Goal: Task Accomplishment & Management: Complete application form

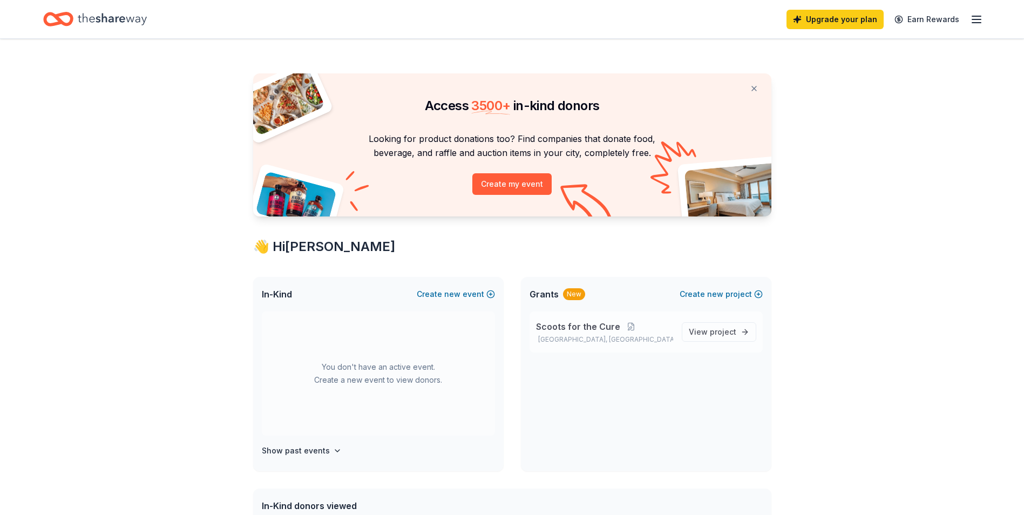
click at [605, 327] on span "Scoots for the Cure" at bounding box center [578, 326] width 84 height 13
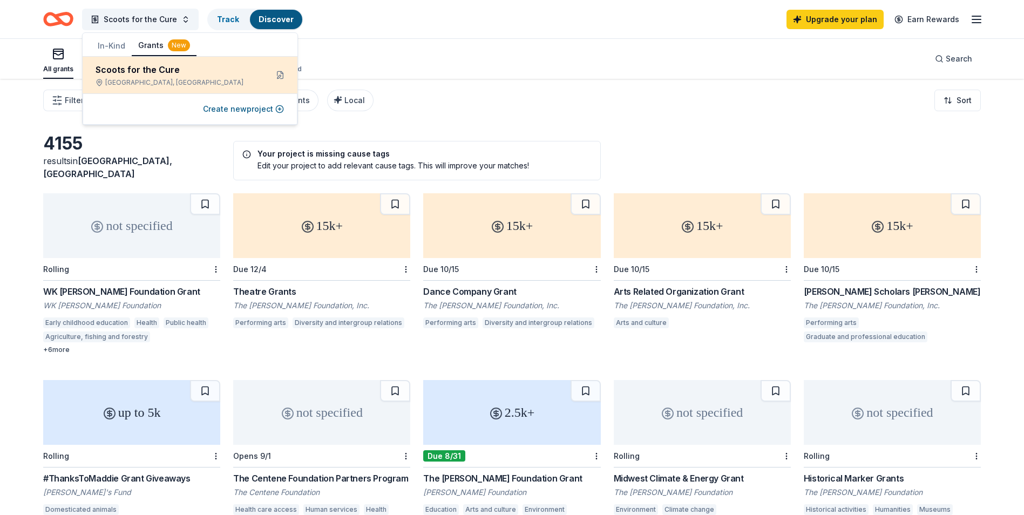
click at [175, 70] on div "Scoots for the Cure" at bounding box center [177, 69] width 163 height 13
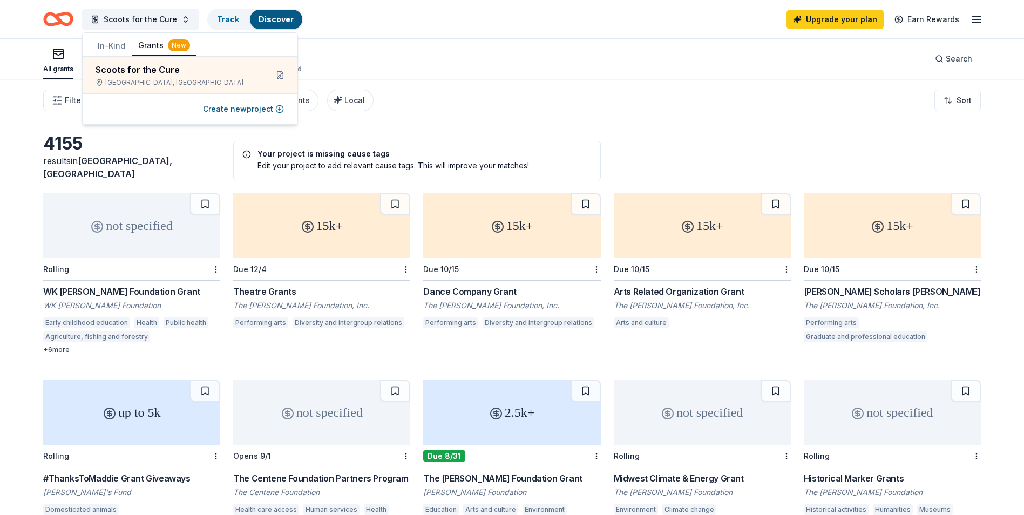
click at [374, 53] on div "All grants ≤ $5k $5k to $20k > $20k Unspecified Search" at bounding box center [512, 59] width 938 height 40
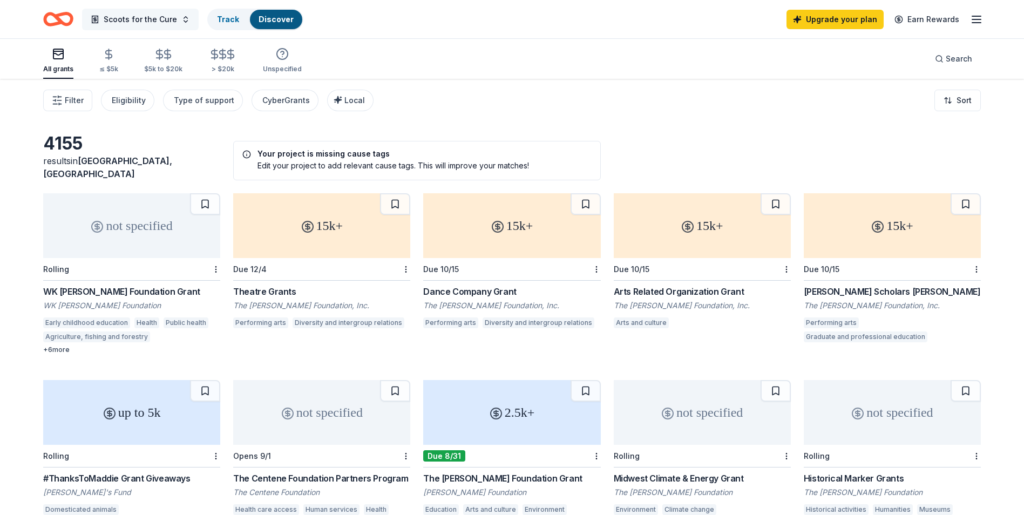
click at [151, 15] on span "Scoots for the Cure" at bounding box center [140, 19] width 73 height 13
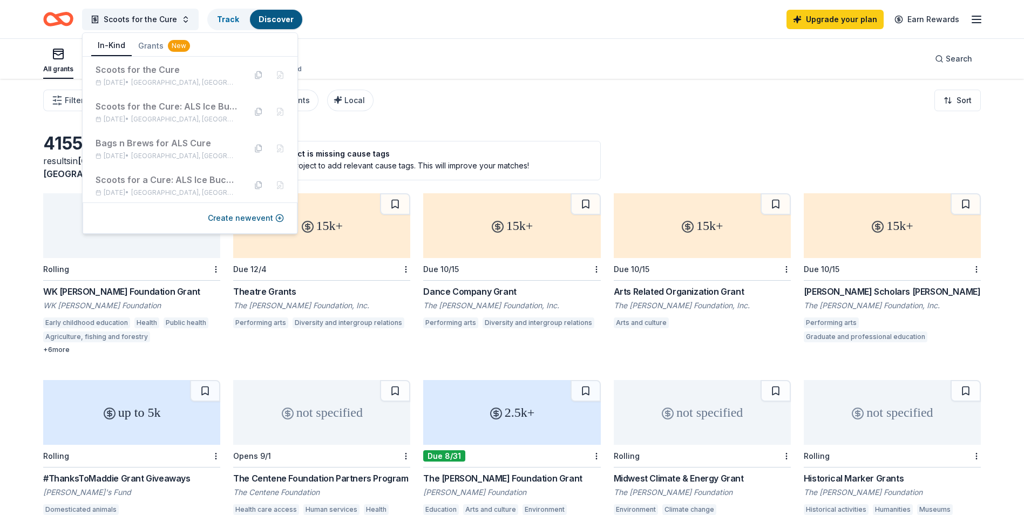
click at [117, 46] on button "In-Kind" at bounding box center [111, 46] width 41 height 21
click at [286, 217] on div "Create new event" at bounding box center [190, 218] width 215 height 31
click at [269, 218] on button "Create new event" at bounding box center [246, 218] width 76 height 13
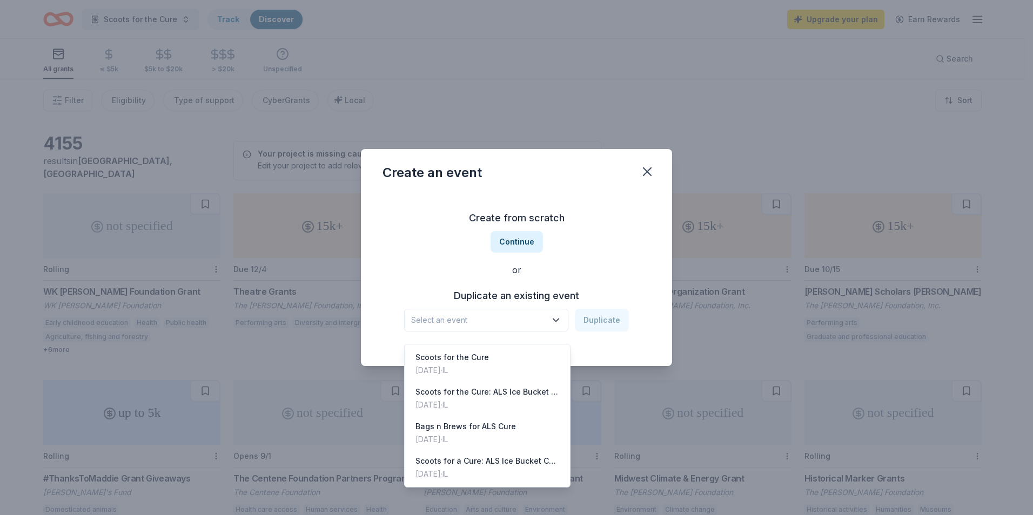
click at [453, 322] on span "Select an event" at bounding box center [478, 320] width 135 height 13
click at [464, 322] on span "Select an event" at bounding box center [478, 320] width 135 height 13
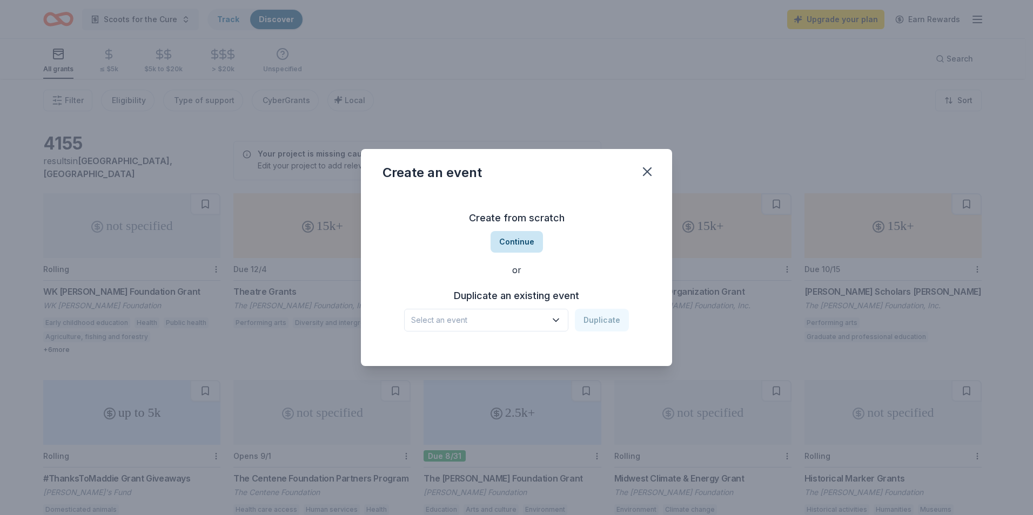
click at [524, 242] on button "Continue" at bounding box center [516, 242] width 52 height 22
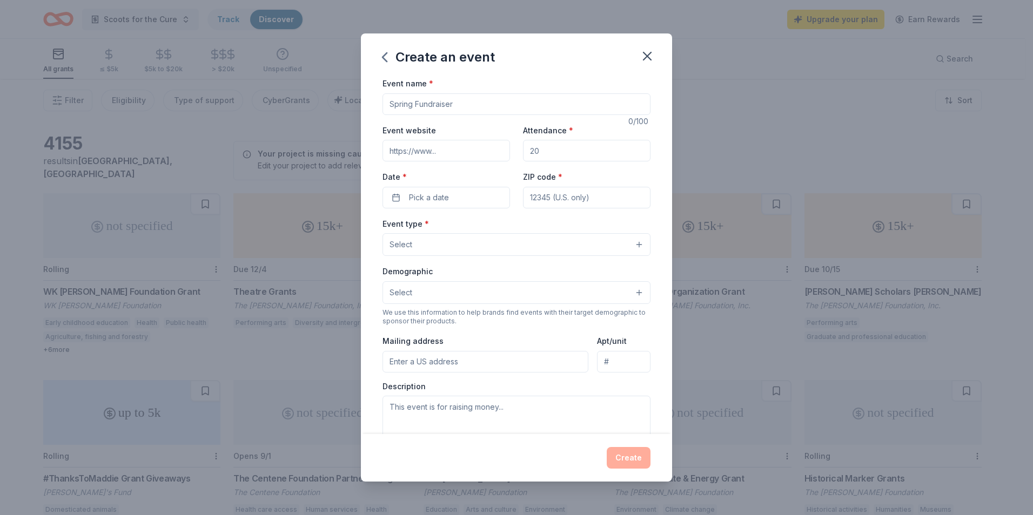
click at [483, 106] on input "Event name *" at bounding box center [516, 104] width 268 height 22
type input "N"
type input "Whacking Dead Golf Outing for ALS"
click at [476, 151] on input "Event website" at bounding box center [445, 151] width 127 height 22
drag, startPoint x: 476, startPoint y: 151, endPoint x: 635, endPoint y: 26, distance: 201.8
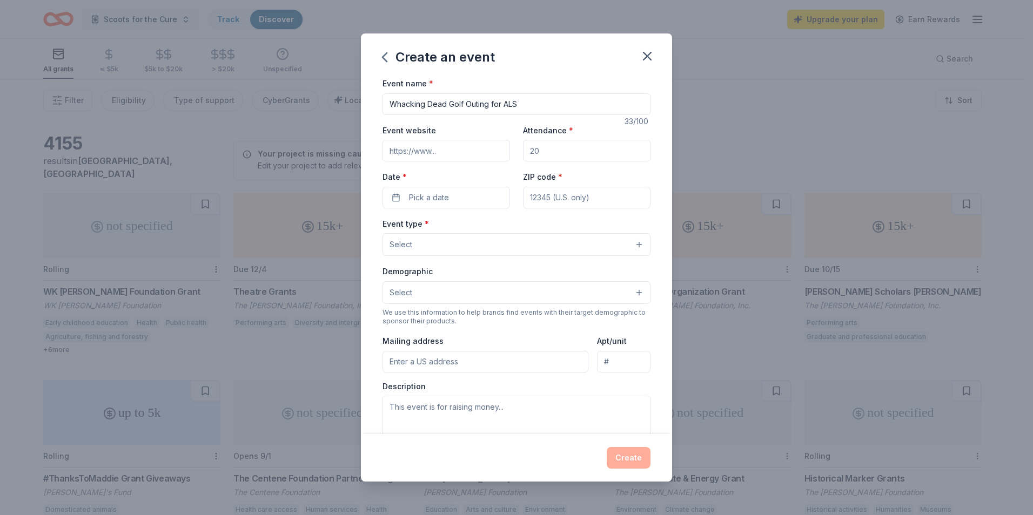
click at [494, 141] on input "Event website" at bounding box center [445, 151] width 127 height 22
click at [483, 157] on input "Event website" at bounding box center [445, 151] width 127 height 22
click at [559, 154] on input "Attendance *" at bounding box center [586, 151] width 127 height 22
type input "60"
click at [499, 190] on button "Pick a date" at bounding box center [445, 198] width 127 height 22
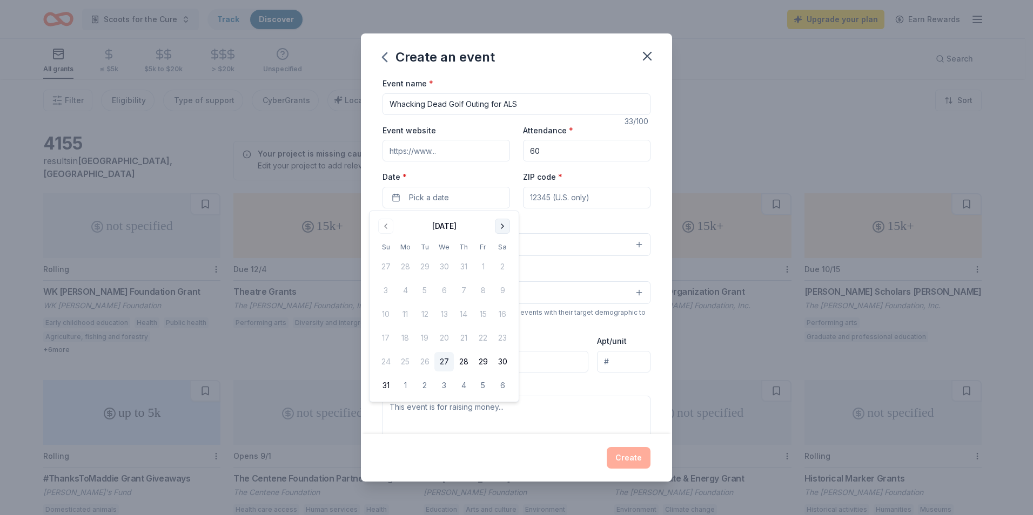
click at [503, 225] on button "Go to next month" at bounding box center [502, 226] width 15 height 15
click at [499, 335] on button "27" at bounding box center [502, 337] width 19 height 19
click at [581, 192] on input "ZIP code *" at bounding box center [586, 198] width 127 height 22
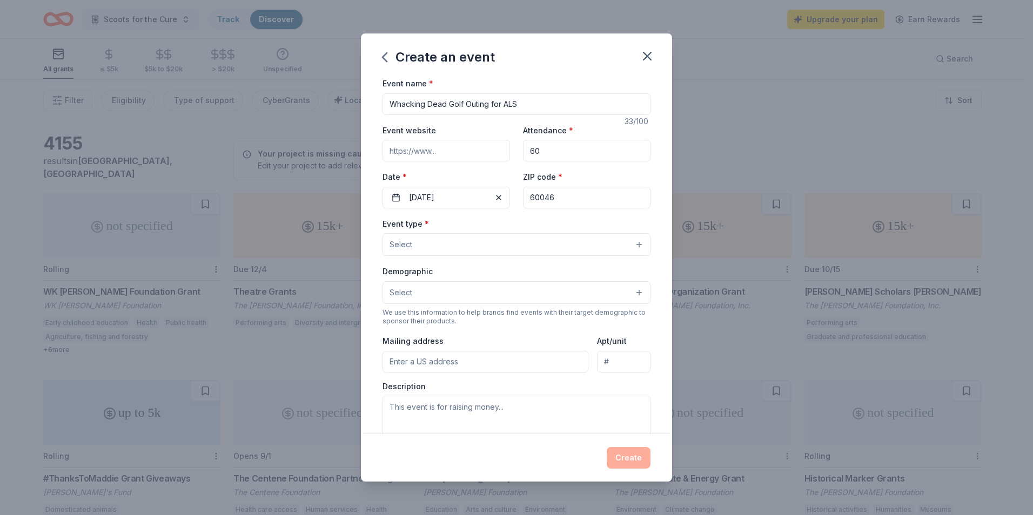
type input "60046"
click at [480, 155] on input "Event website" at bounding box center [445, 151] width 127 height 22
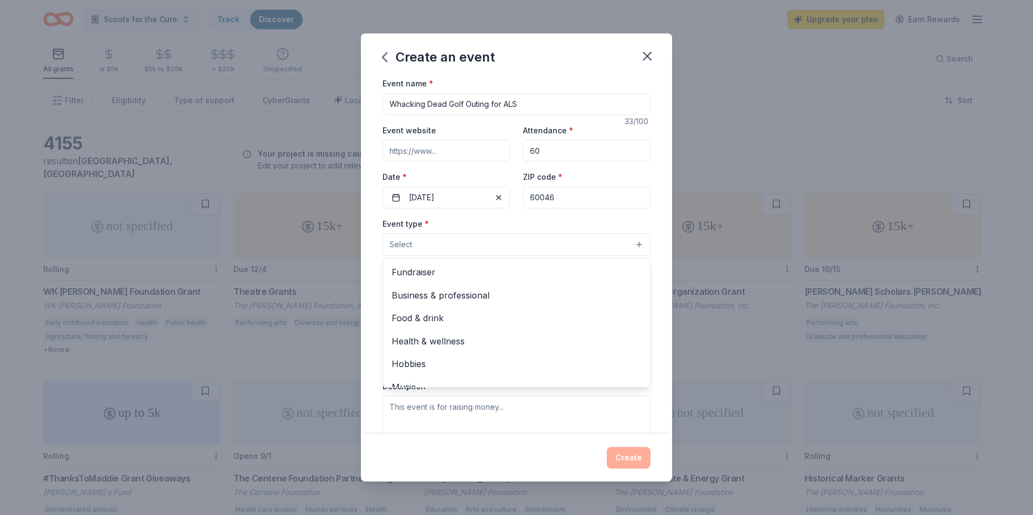
click at [488, 243] on button "Select" at bounding box center [516, 244] width 268 height 23
click at [482, 272] on span "Fundraiser" at bounding box center [516, 272] width 249 height 14
click at [652, 212] on div "Event name * Whacking Dead Golf Outing for ALS 33 /100 Event website Attendance…" at bounding box center [516, 256] width 311 height 358
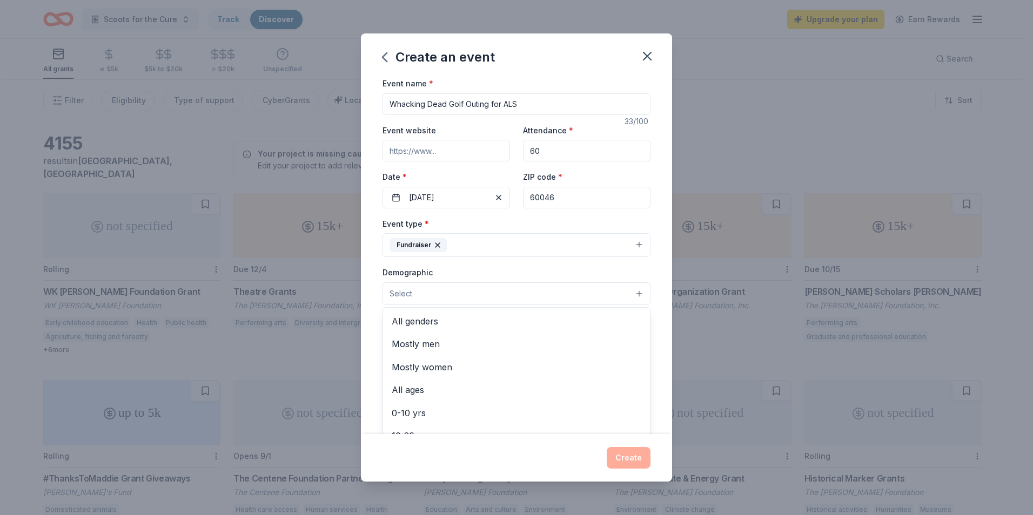
click at [537, 288] on button "Select" at bounding box center [516, 293] width 268 height 23
click at [460, 323] on span "All genders" at bounding box center [516, 321] width 249 height 14
click at [649, 332] on div "Event name * Whacking Dead Golf Outing for ALS 33 /100 Event website Attendance…" at bounding box center [516, 256] width 311 height 358
click at [545, 361] on input "Mailing address" at bounding box center [485, 364] width 206 height 22
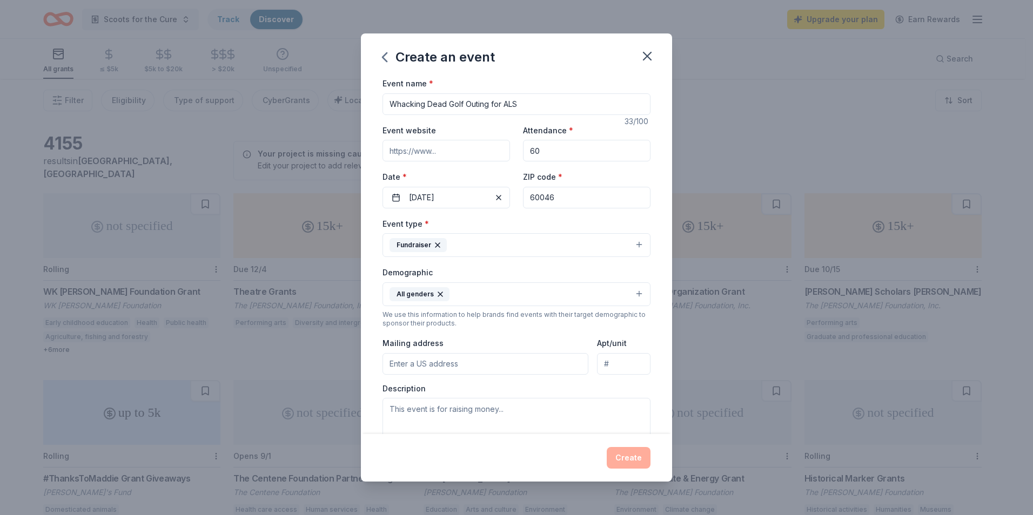
type input "1507 north ramble"
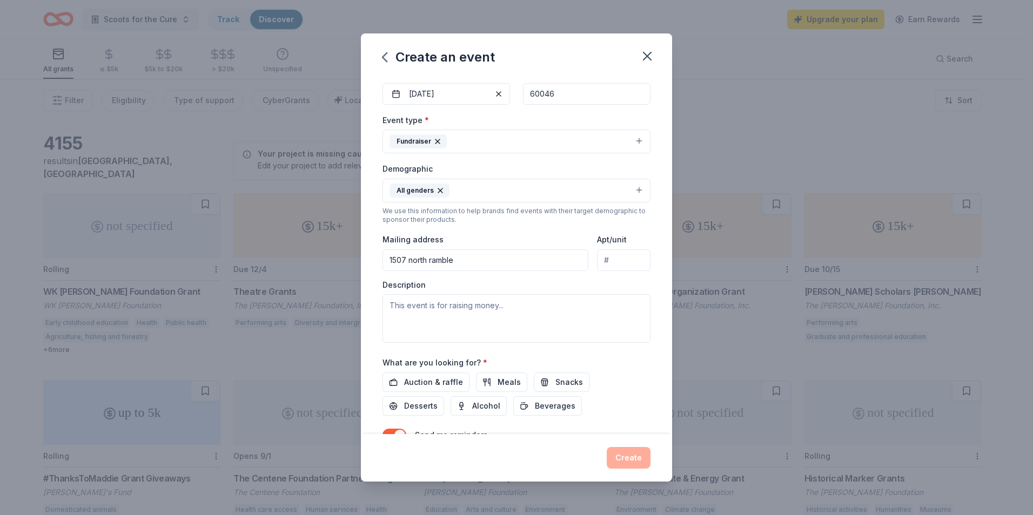
scroll to position [0, 0]
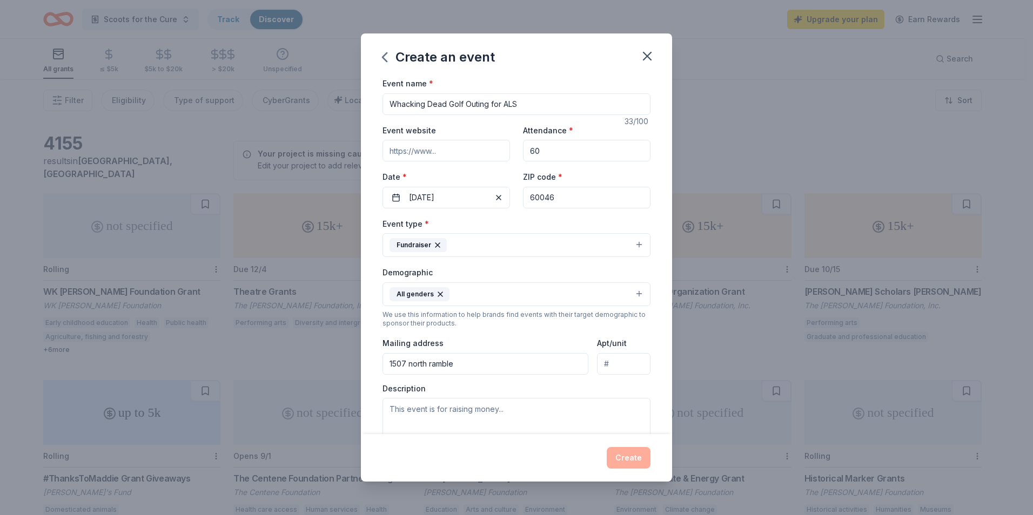
click at [454, 151] on input "Event website" at bounding box center [445, 151] width 127 height 22
click at [497, 411] on div "Description" at bounding box center [516, 415] width 268 height 64
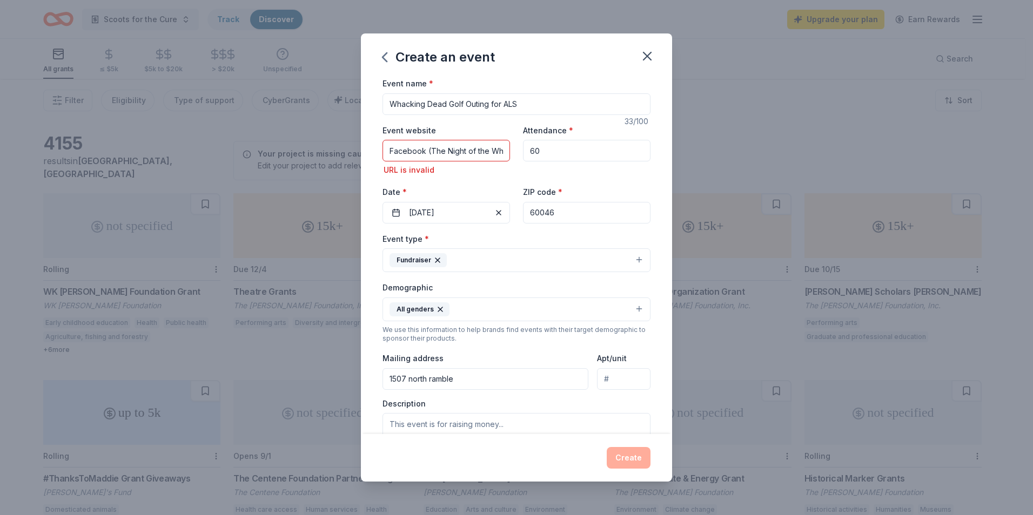
click at [480, 156] on input "Facebook (The Night of the Whacking Dead)" at bounding box center [445, 151] width 127 height 22
drag, startPoint x: 393, startPoint y: 152, endPoint x: 609, endPoint y: 185, distance: 218.6
click at [609, 185] on div "Event website Facebook (The Night of the Whacking Dead) URL is invalid Attendan…" at bounding box center [516, 174] width 268 height 100
type input "F"
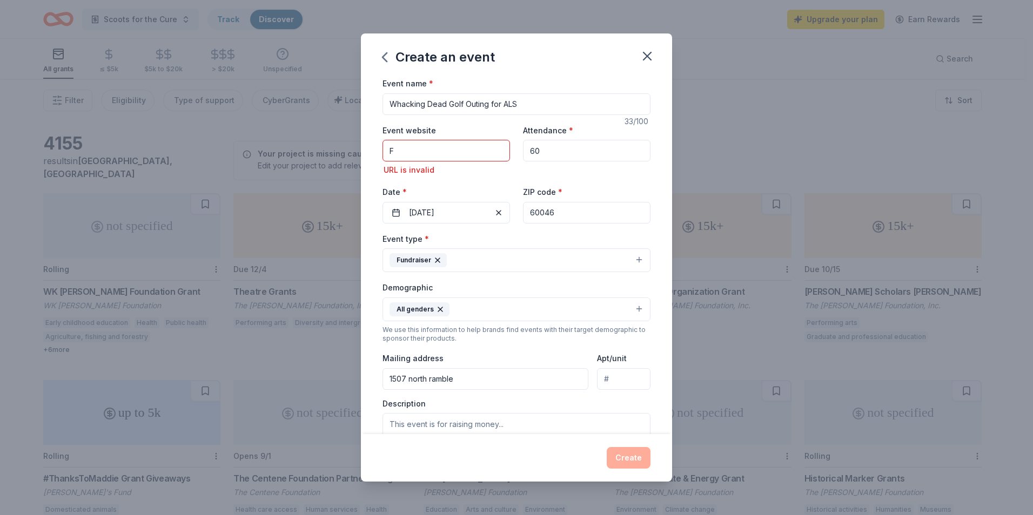
scroll to position [0, 0]
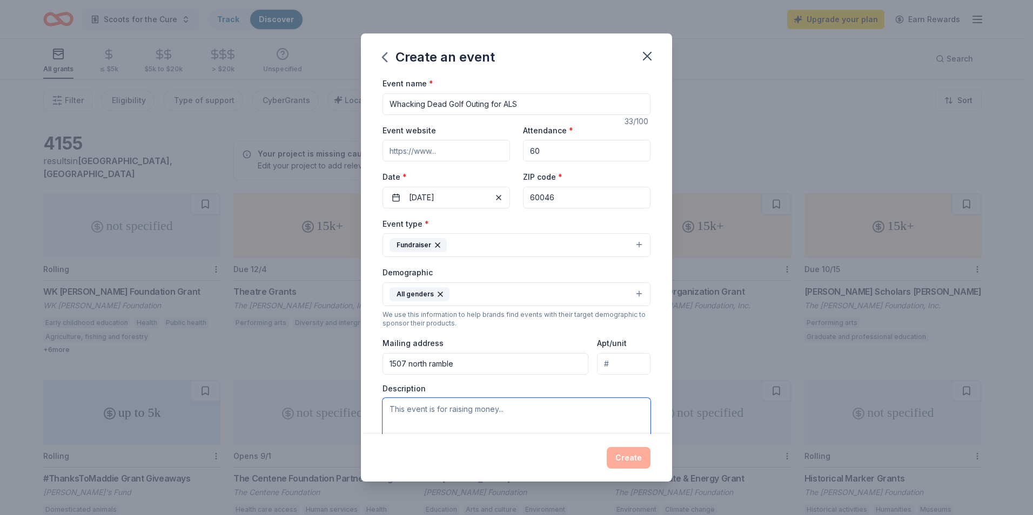
click at [473, 424] on textarea at bounding box center [516, 422] width 268 height 49
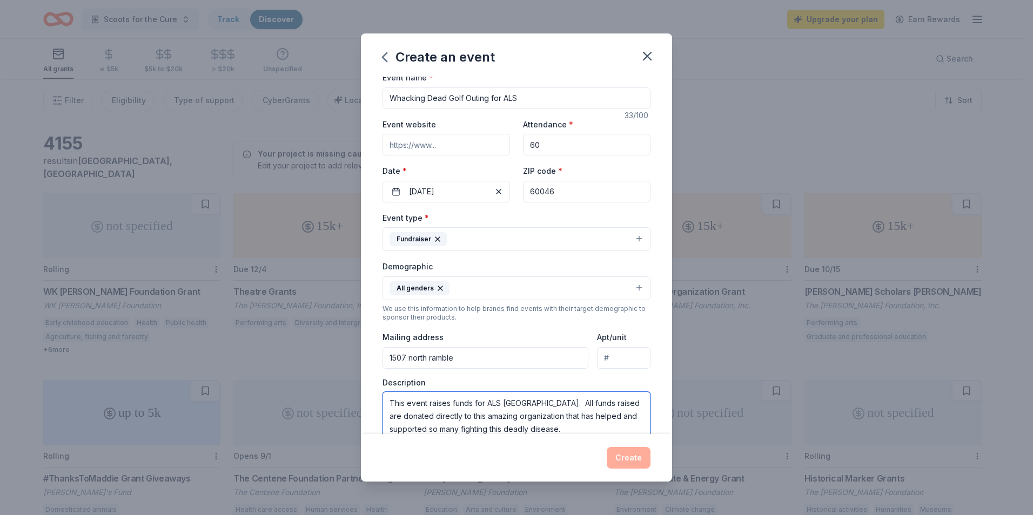
type textarea "This event raises funds for ALS Greater United Chicago. All funds raised are do…"
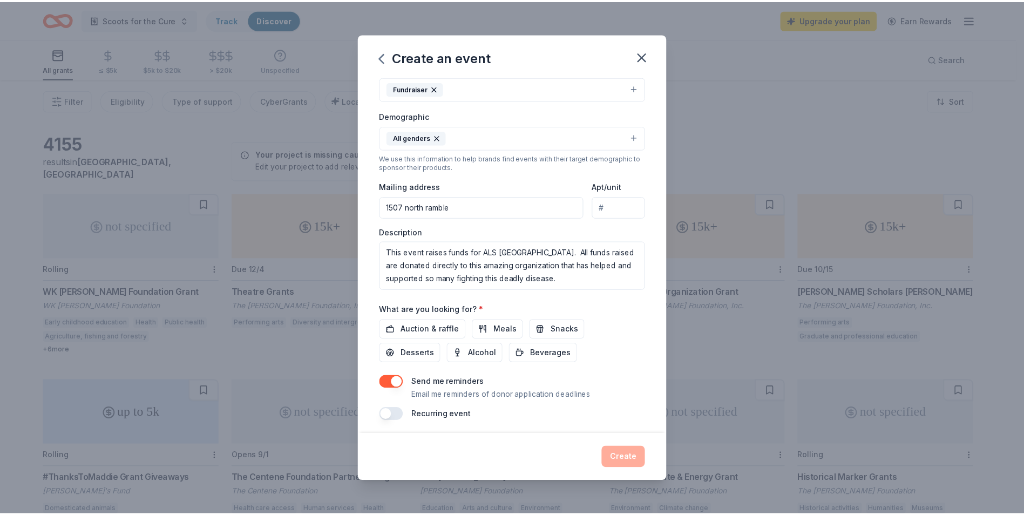
scroll to position [159, 0]
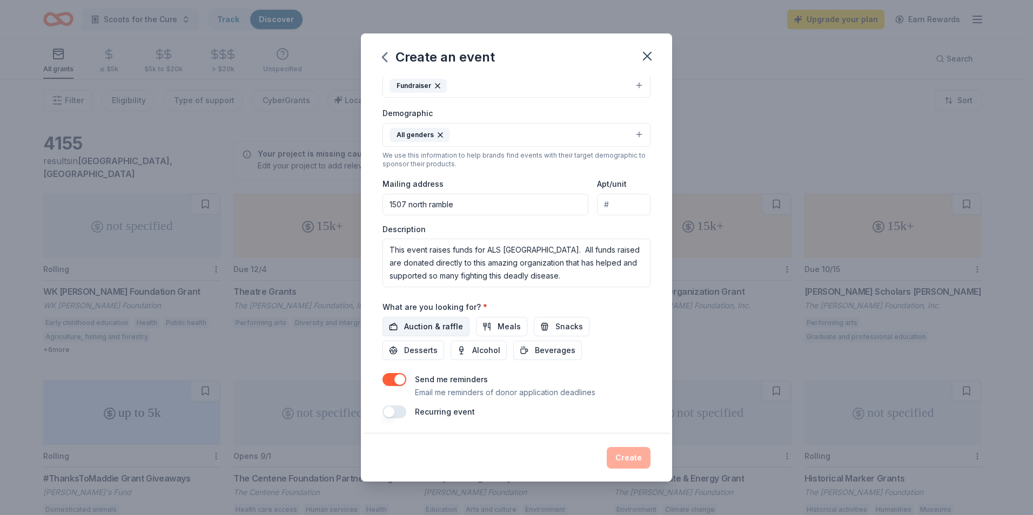
click at [456, 322] on span "Auction & raffle" at bounding box center [433, 326] width 59 height 13
click at [637, 463] on button "Create" at bounding box center [628, 458] width 44 height 22
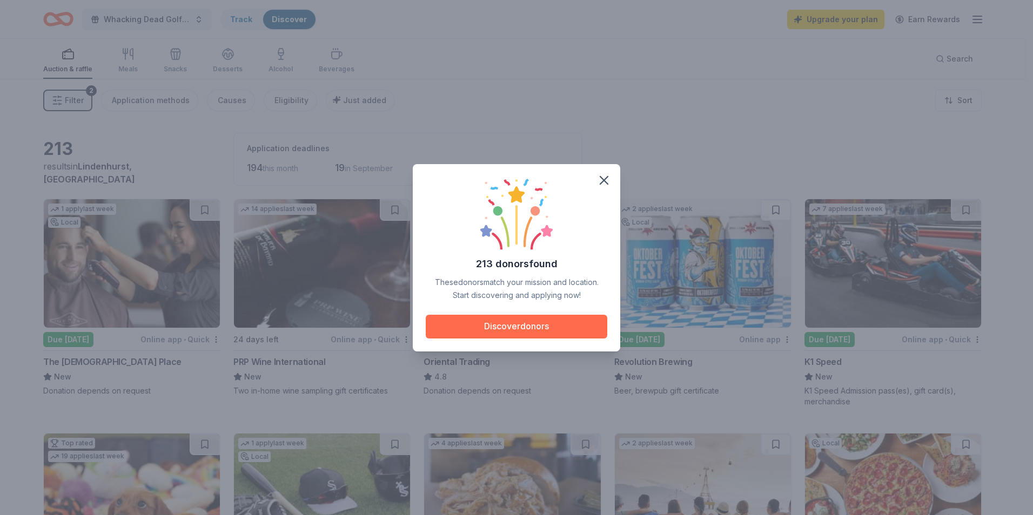
click at [562, 321] on button "Discover donors" at bounding box center [516, 327] width 181 height 24
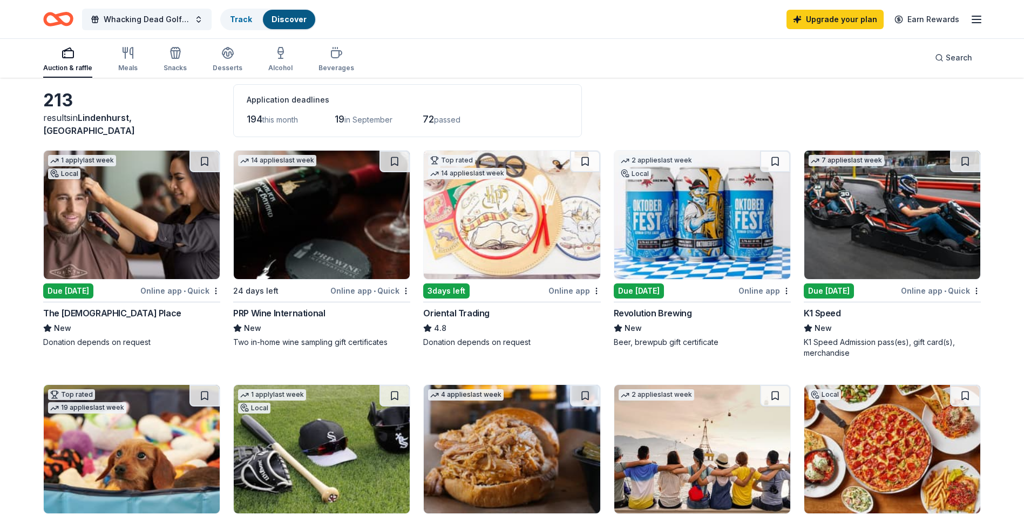
scroll to position [55, 0]
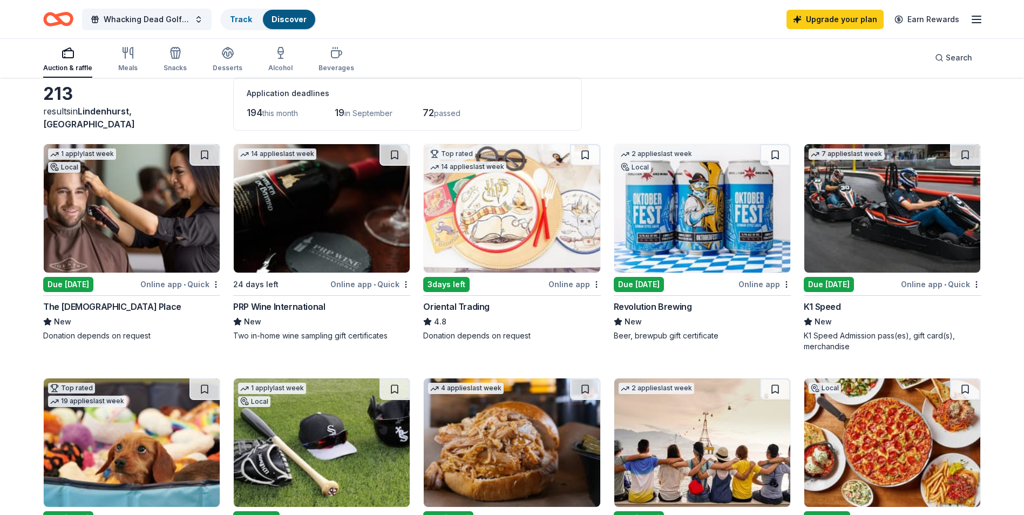
click at [900, 237] on img at bounding box center [893, 208] width 176 height 129
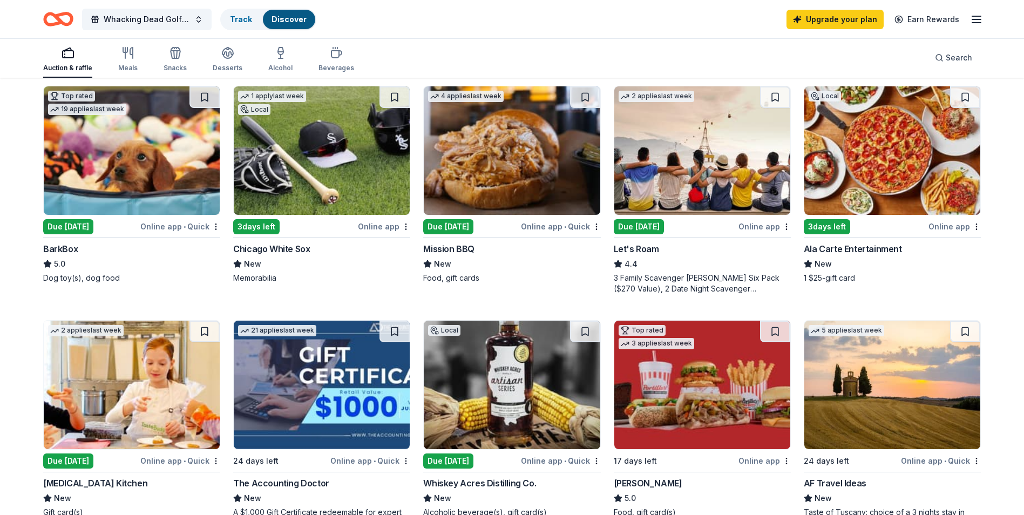
scroll to position [358, 0]
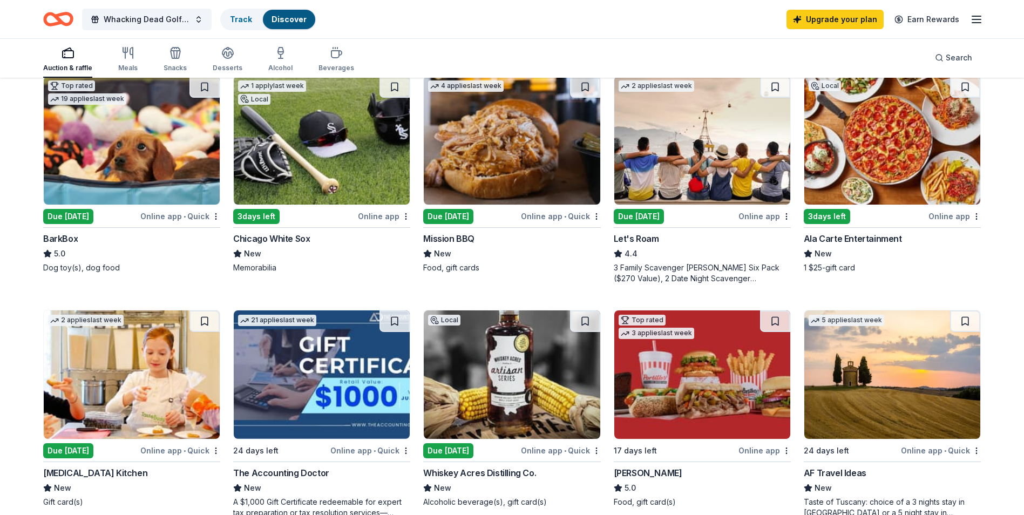
click at [114, 171] on img at bounding box center [132, 140] width 176 height 129
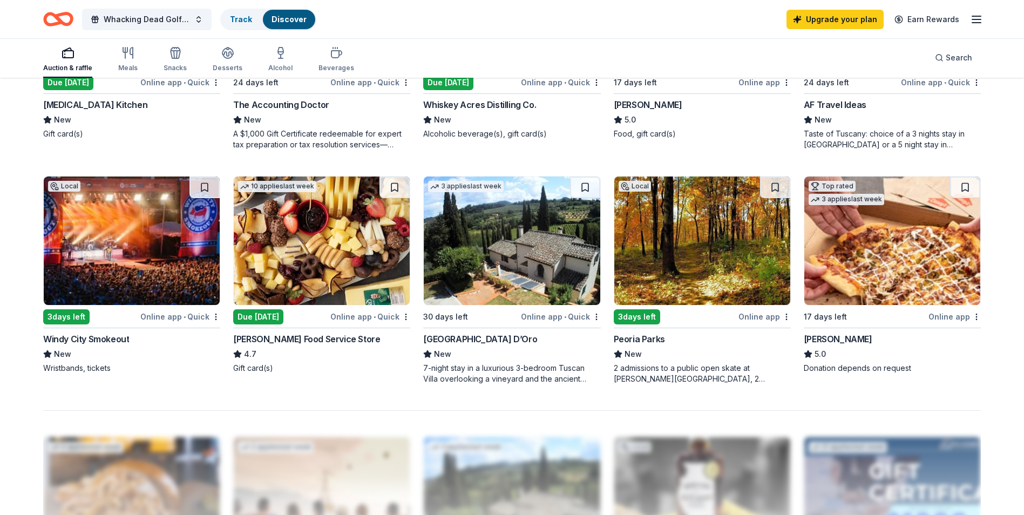
scroll to position [727, 0]
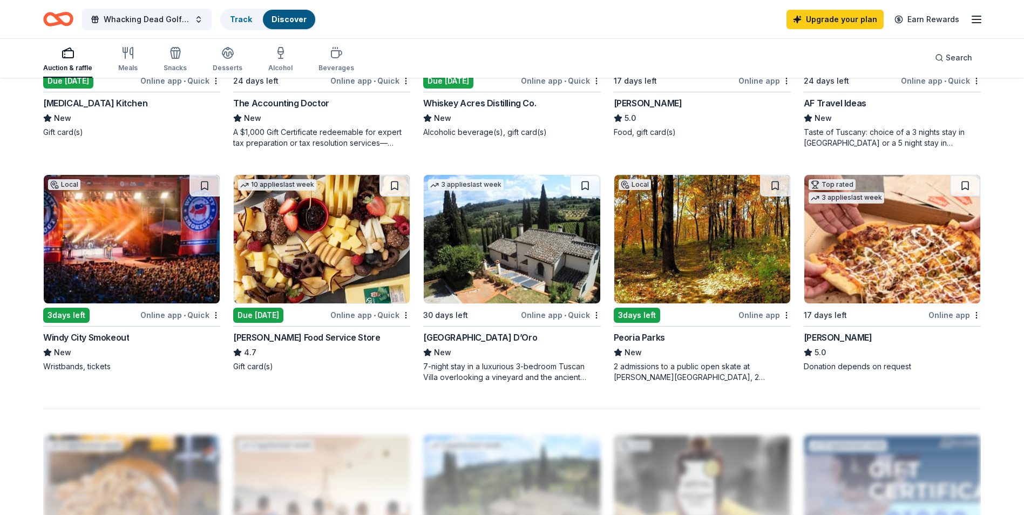
click at [158, 211] on img at bounding box center [132, 239] width 176 height 129
click at [245, 24] on div "Track" at bounding box center [240, 19] width 39 height 19
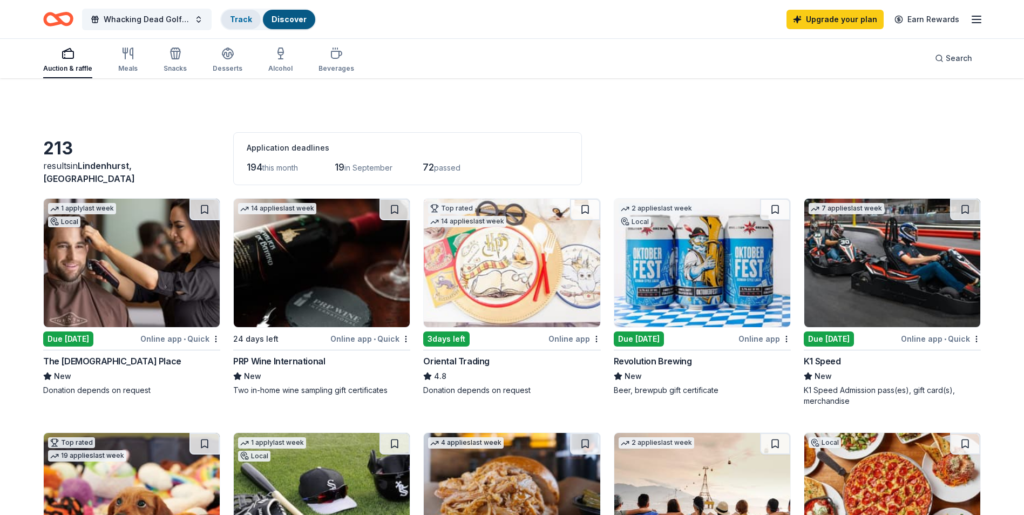
click at [241, 16] on link "Track" at bounding box center [241, 19] width 22 height 9
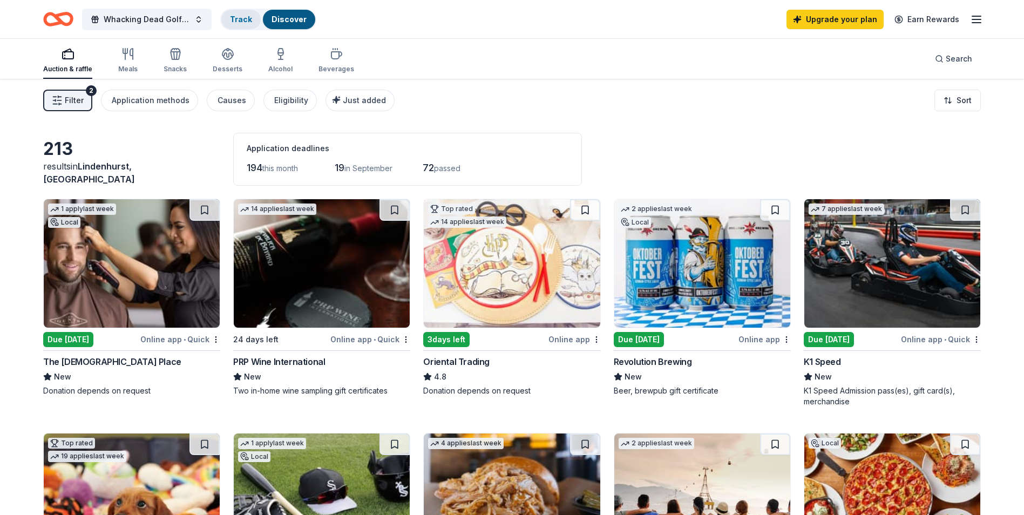
click at [250, 21] on link "Track" at bounding box center [241, 19] width 22 height 9
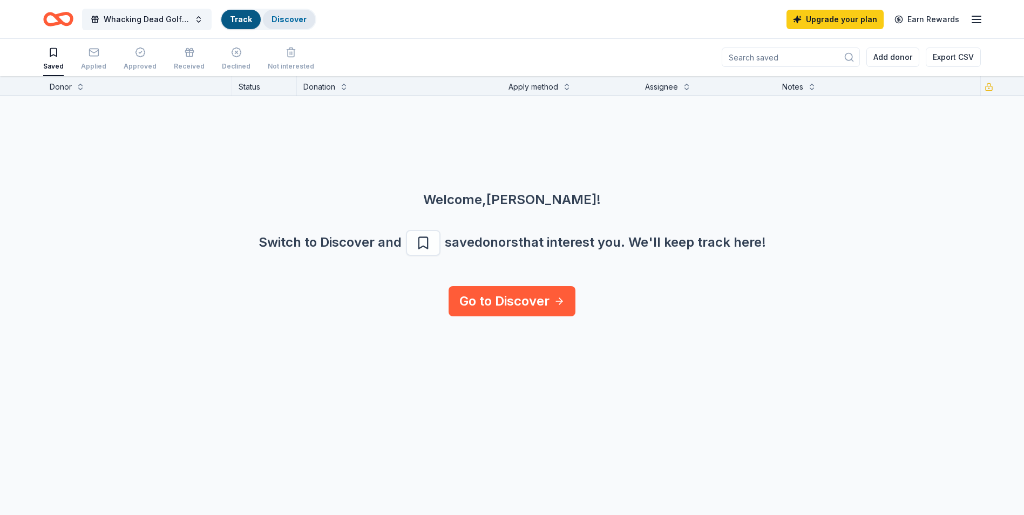
click at [280, 16] on link "Discover" at bounding box center [289, 19] width 35 height 9
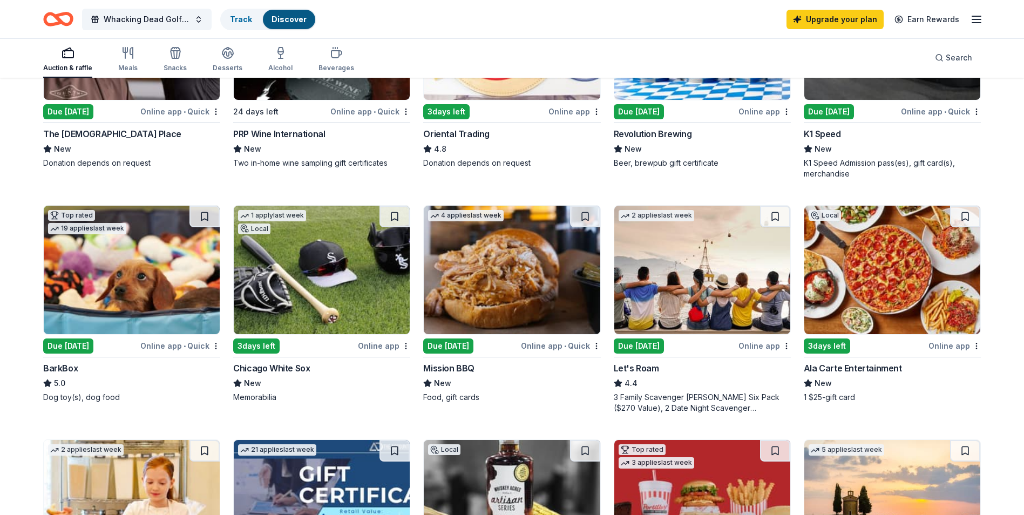
scroll to position [230, 0]
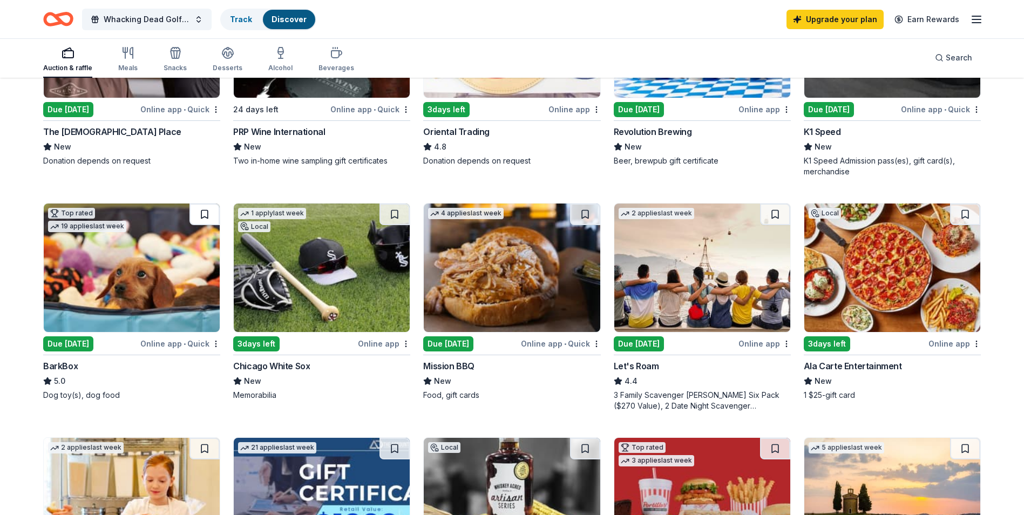
click at [209, 213] on button at bounding box center [205, 215] width 30 height 22
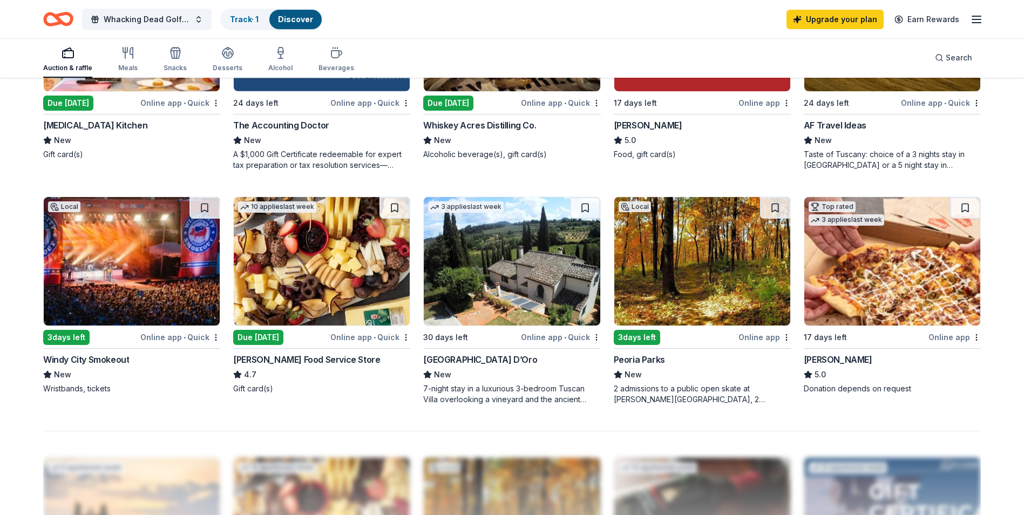
scroll to position [710, 0]
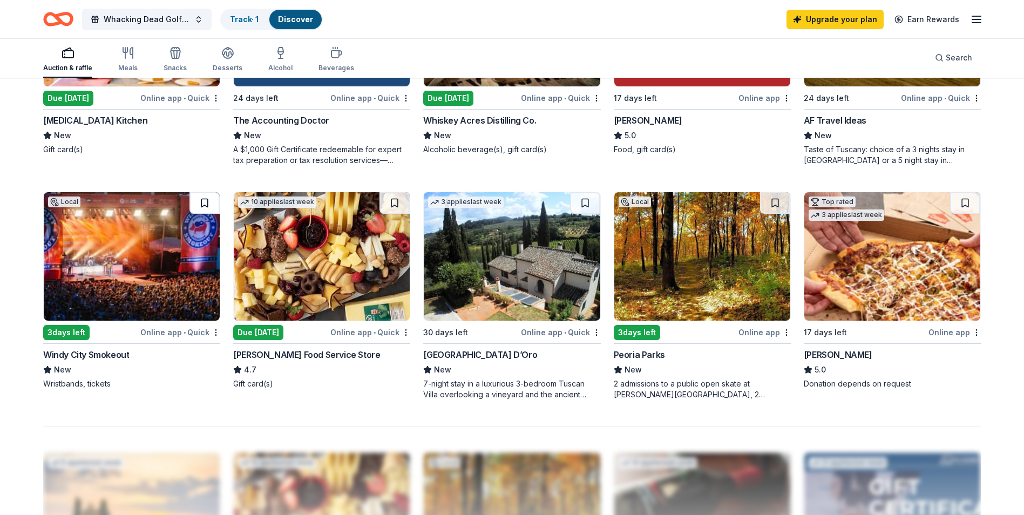
click at [199, 198] on button at bounding box center [205, 203] width 30 height 22
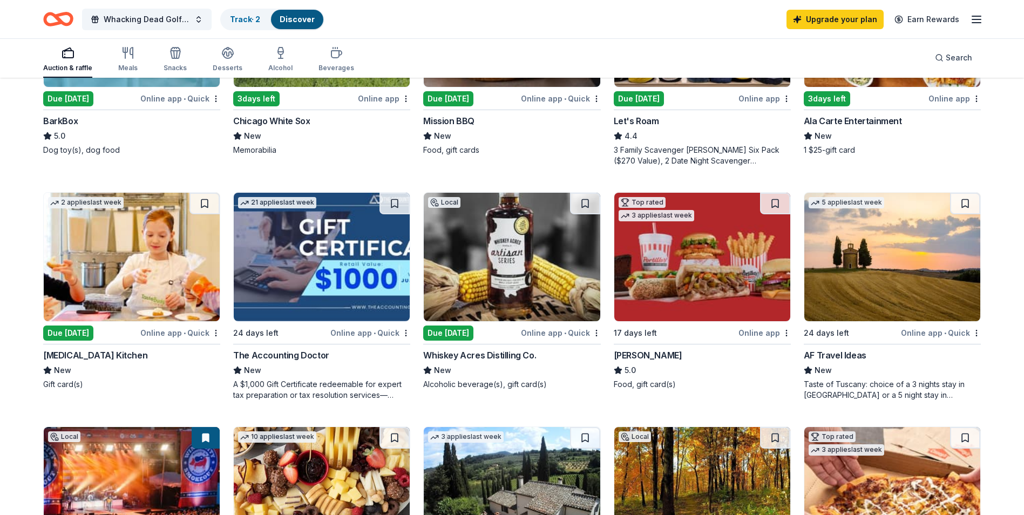
scroll to position [472, 0]
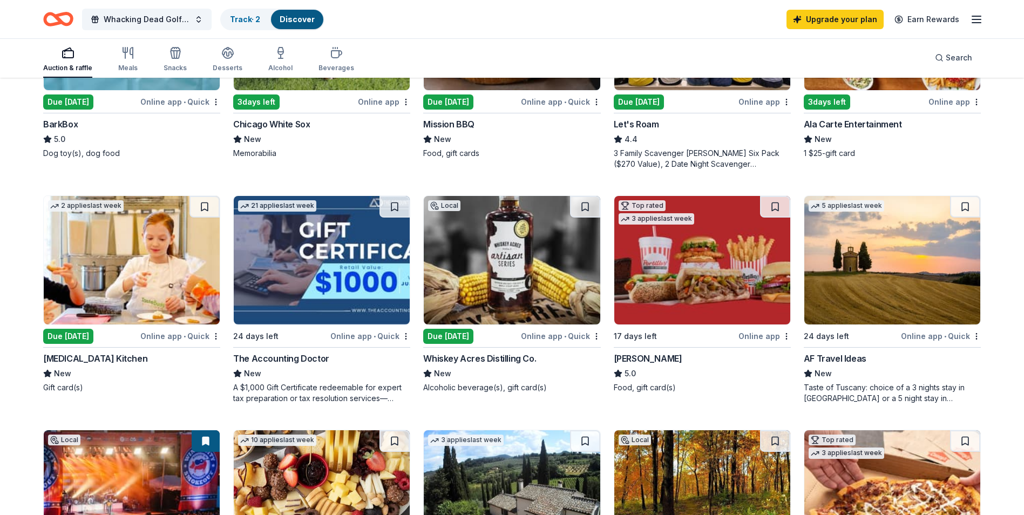
click at [115, 260] on img at bounding box center [132, 260] width 176 height 129
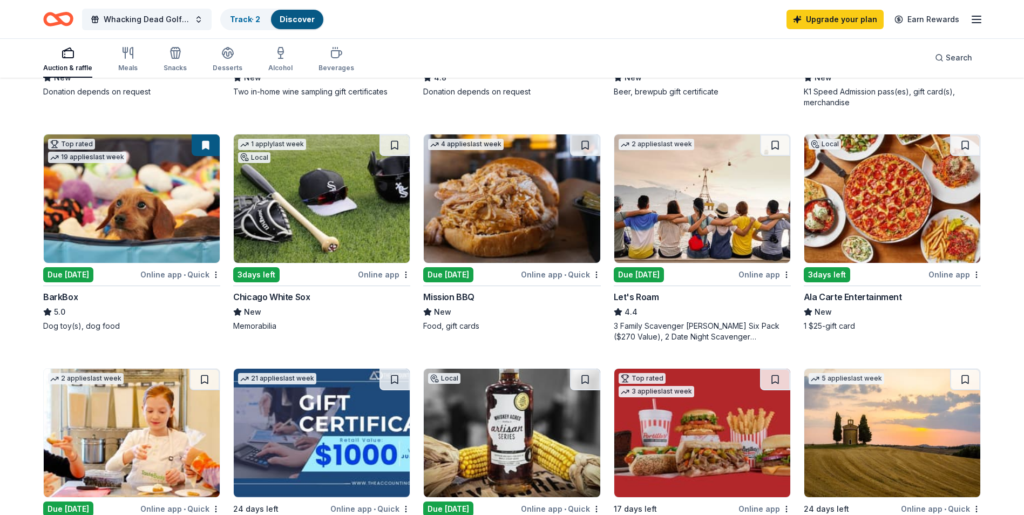
scroll to position [295, 0]
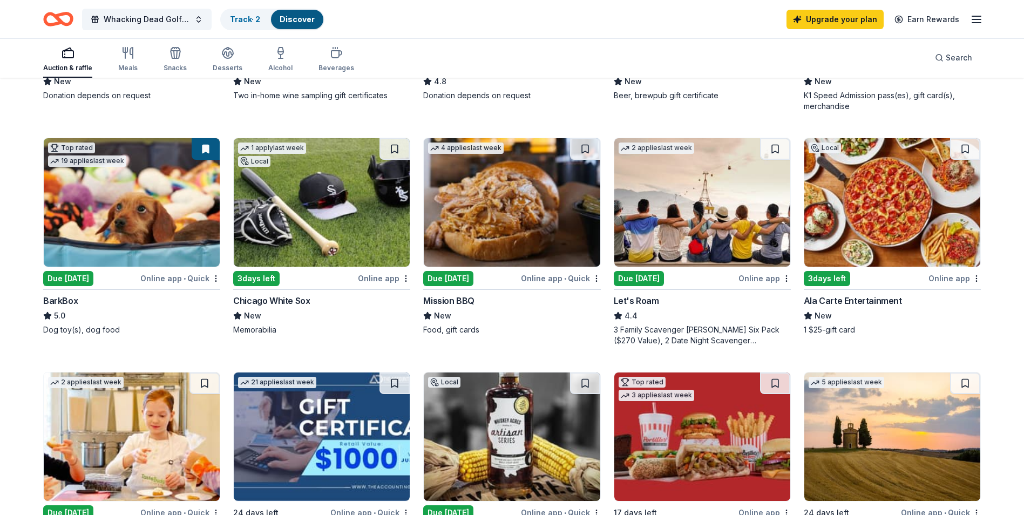
click at [336, 197] on img at bounding box center [322, 202] width 176 height 129
click at [395, 150] on button at bounding box center [395, 149] width 30 height 22
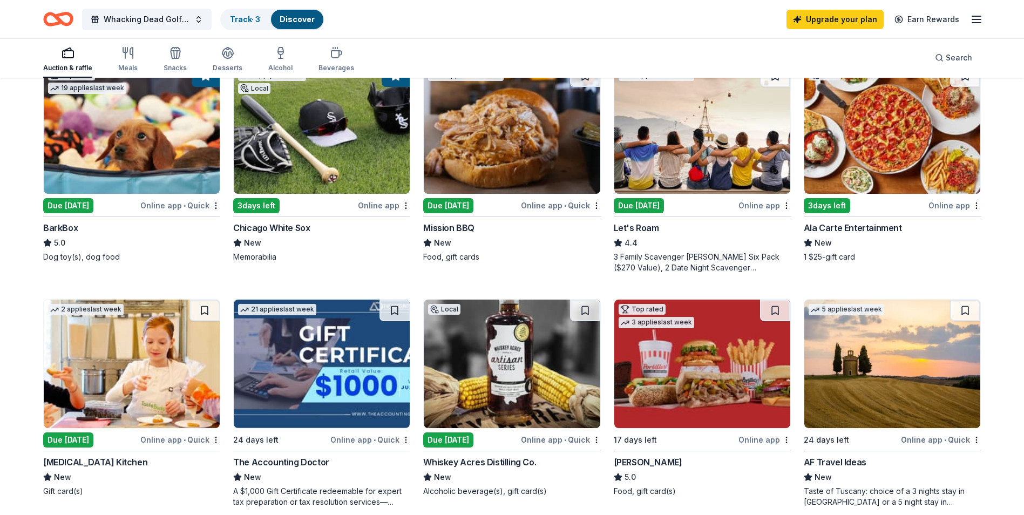
scroll to position [0, 0]
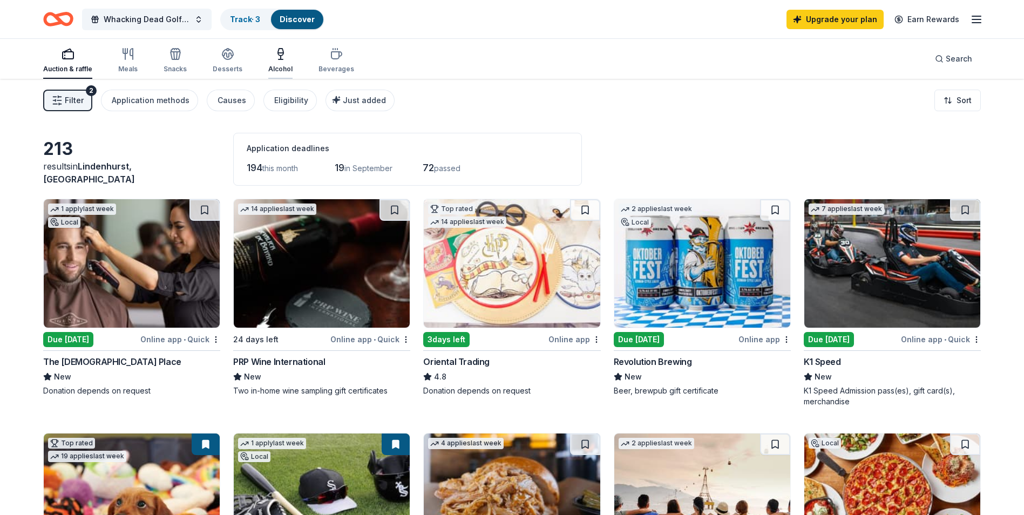
click at [280, 58] on icon "button" at bounding box center [280, 54] width 13 height 13
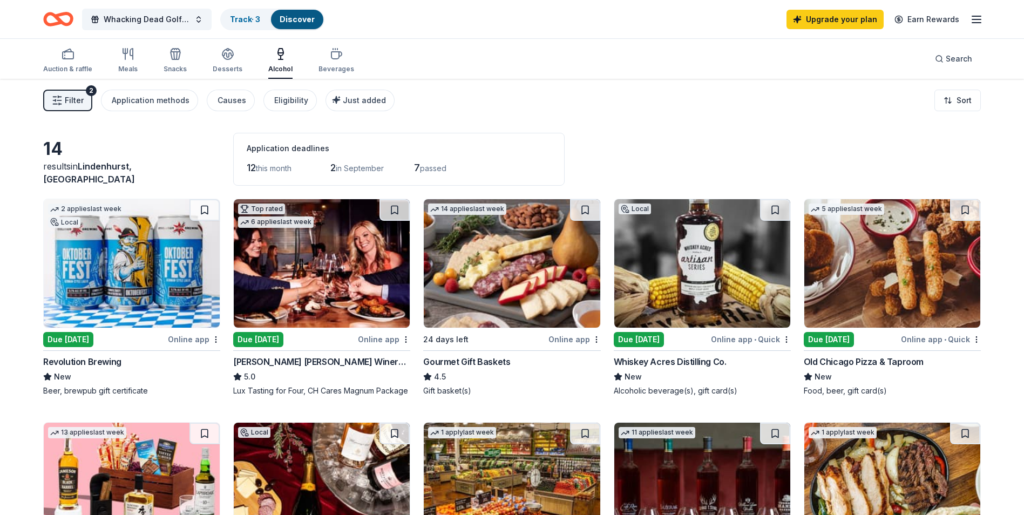
click at [276, 320] on img at bounding box center [322, 263] width 176 height 129
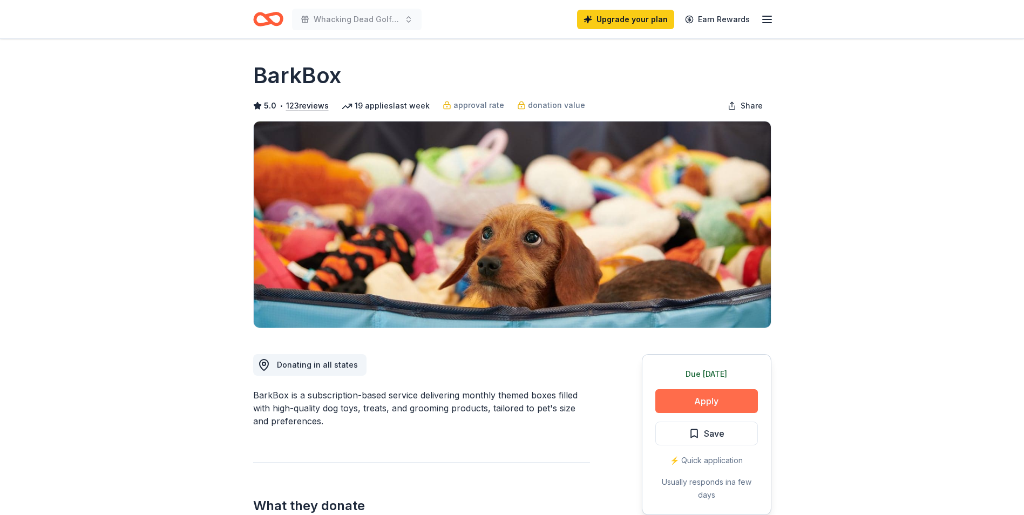
click at [718, 403] on button "Apply" at bounding box center [707, 401] width 103 height 24
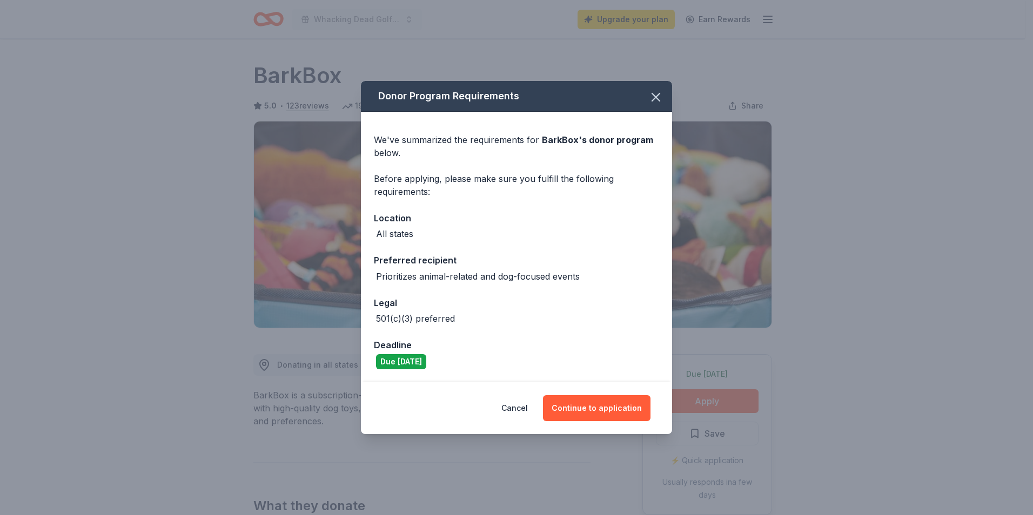
drag, startPoint x: 613, startPoint y: 406, endPoint x: 504, endPoint y: 408, distance: 108.6
click at [504, 408] on div "Cancel Continue to application" at bounding box center [516, 408] width 268 height 26
click at [511, 408] on button "Cancel" at bounding box center [514, 408] width 26 height 26
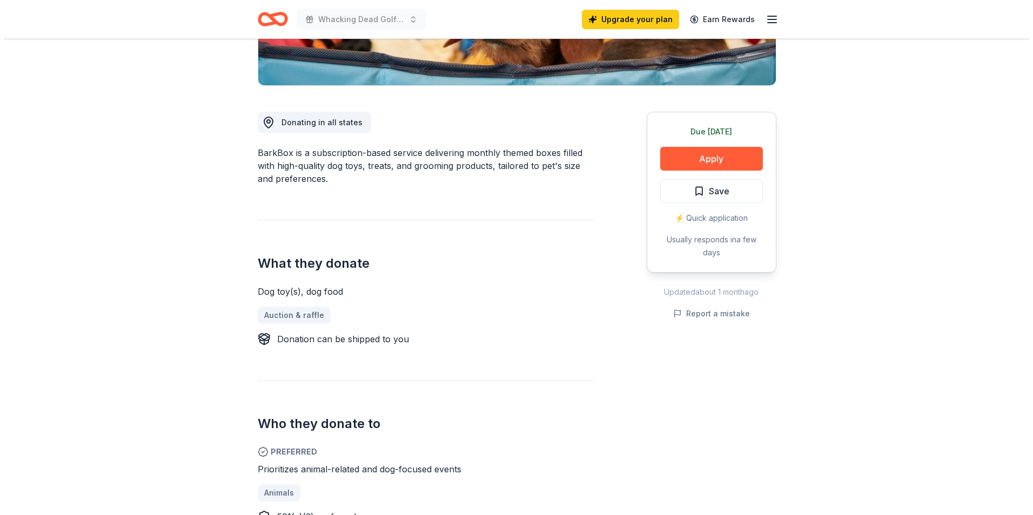
scroll to position [237, 0]
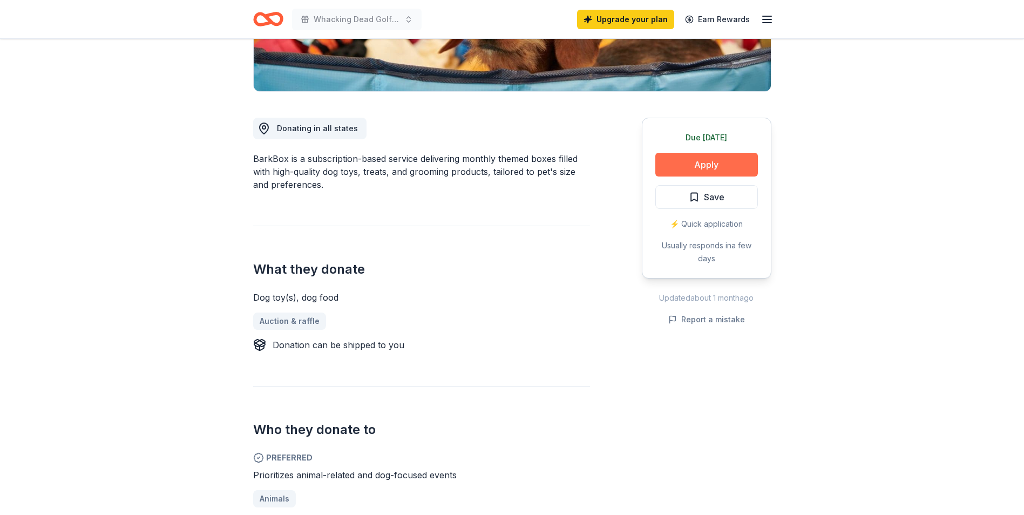
click at [729, 168] on button "Apply" at bounding box center [707, 165] width 103 height 24
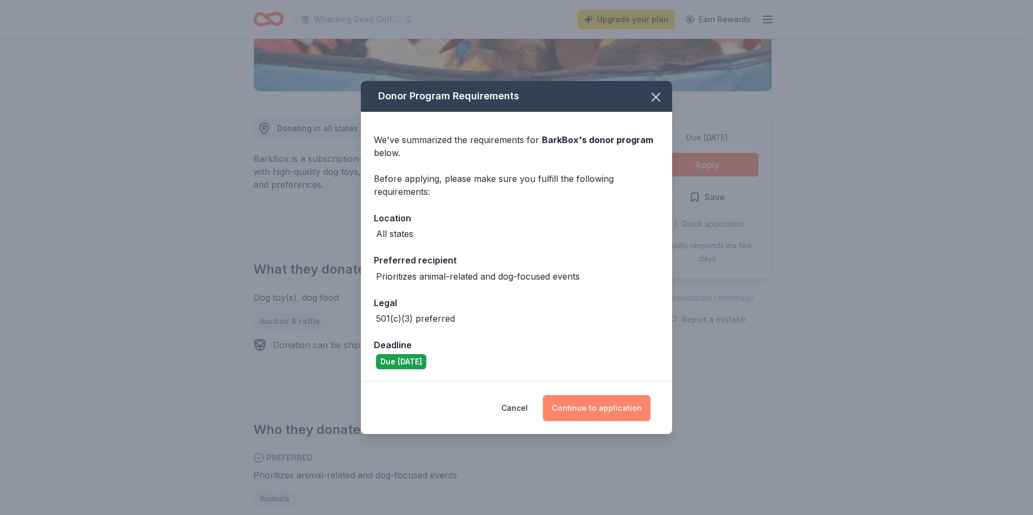
click at [609, 412] on button "Continue to application" at bounding box center [596, 408] width 107 height 26
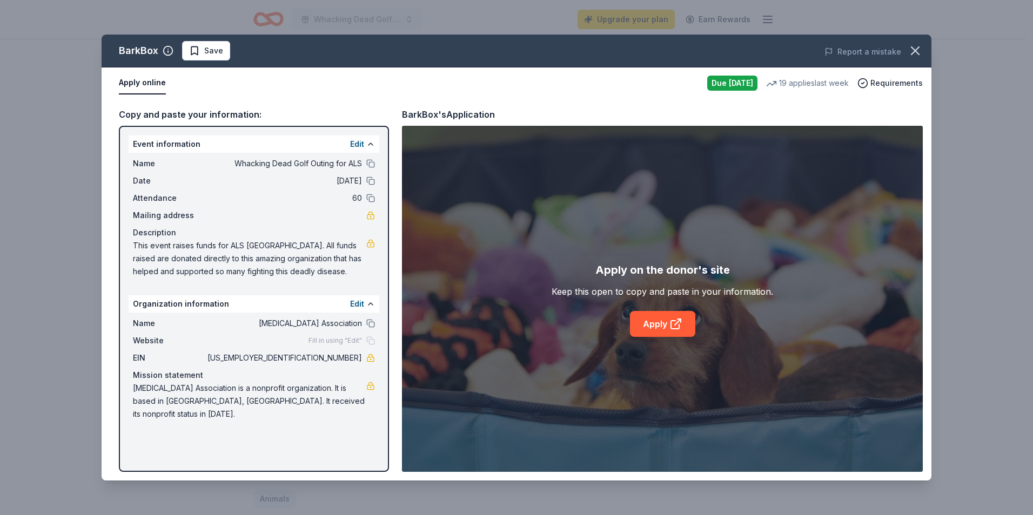
click at [662, 310] on div "Apply on the donor's site Keep this open to copy and paste in your information.…" at bounding box center [661, 299] width 221 height 76
click at [662, 323] on link "Apply" at bounding box center [662, 324] width 65 height 26
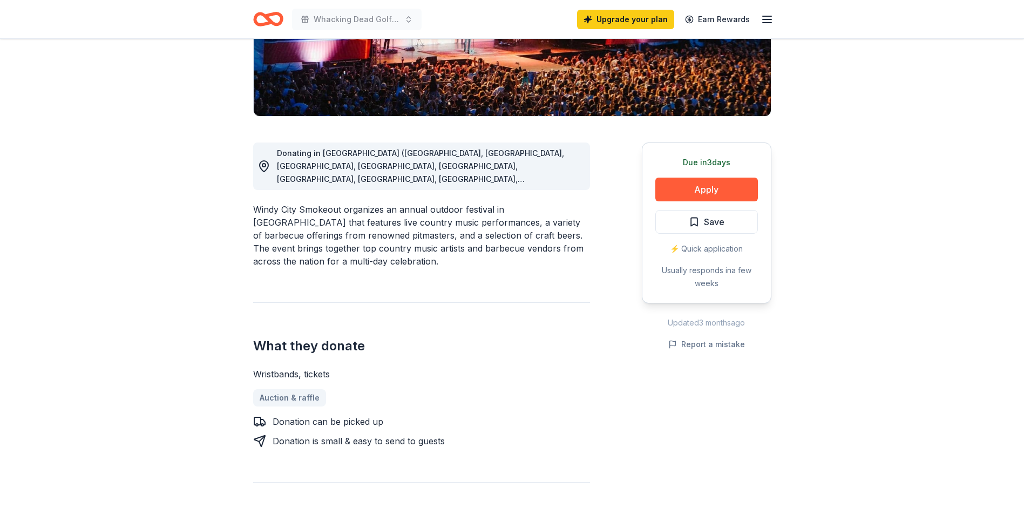
scroll to position [219, 0]
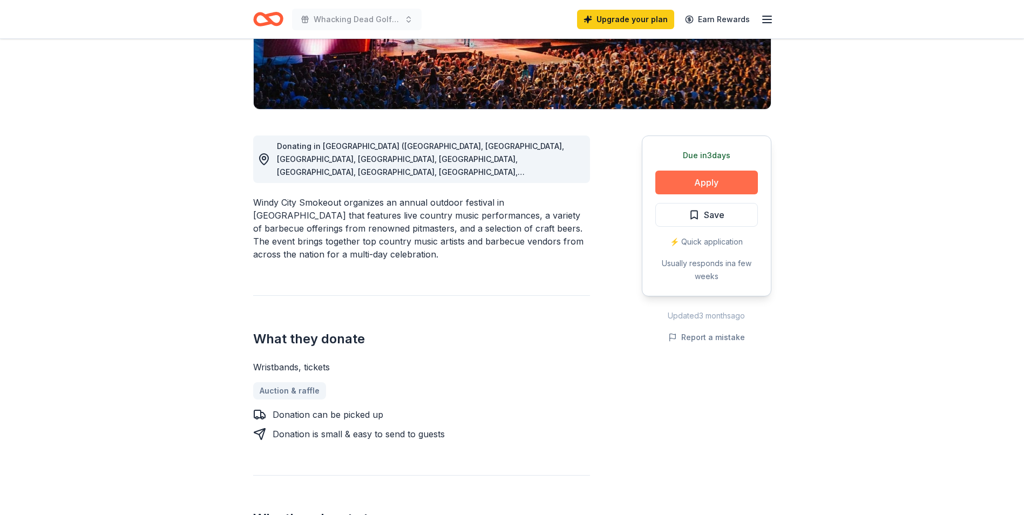
click at [729, 173] on button "Apply" at bounding box center [707, 183] width 103 height 24
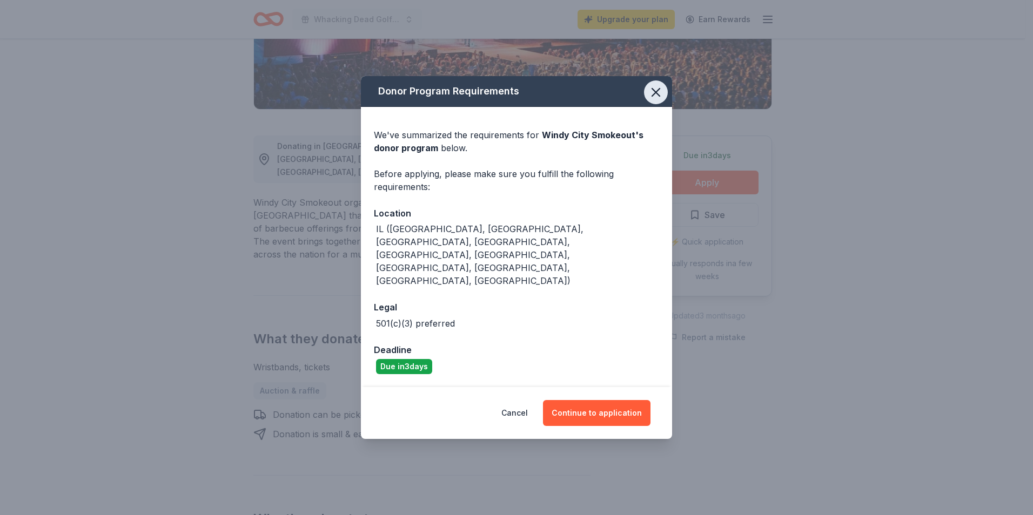
click at [656, 96] on icon "button" at bounding box center [656, 93] width 8 height 8
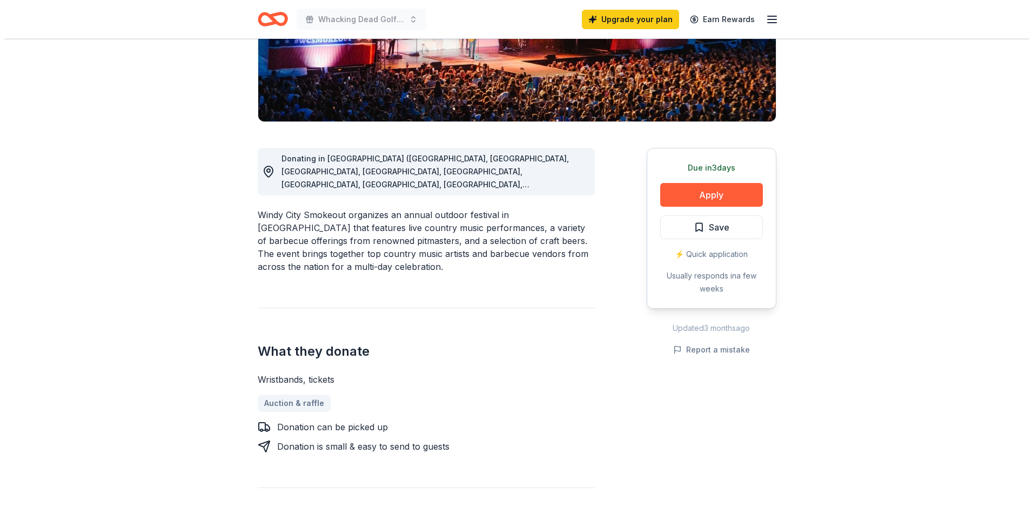
scroll to position [170, 0]
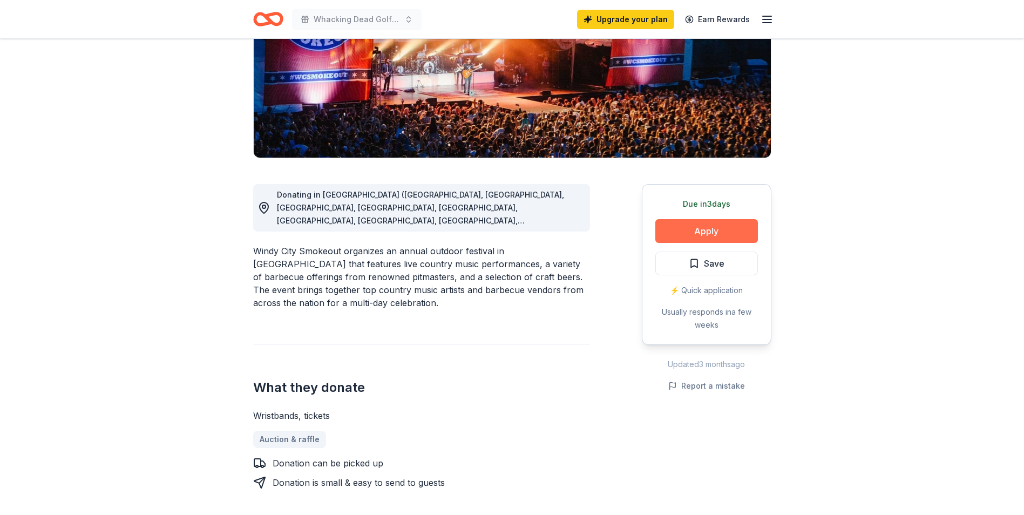
click at [718, 229] on button "Apply" at bounding box center [707, 231] width 103 height 24
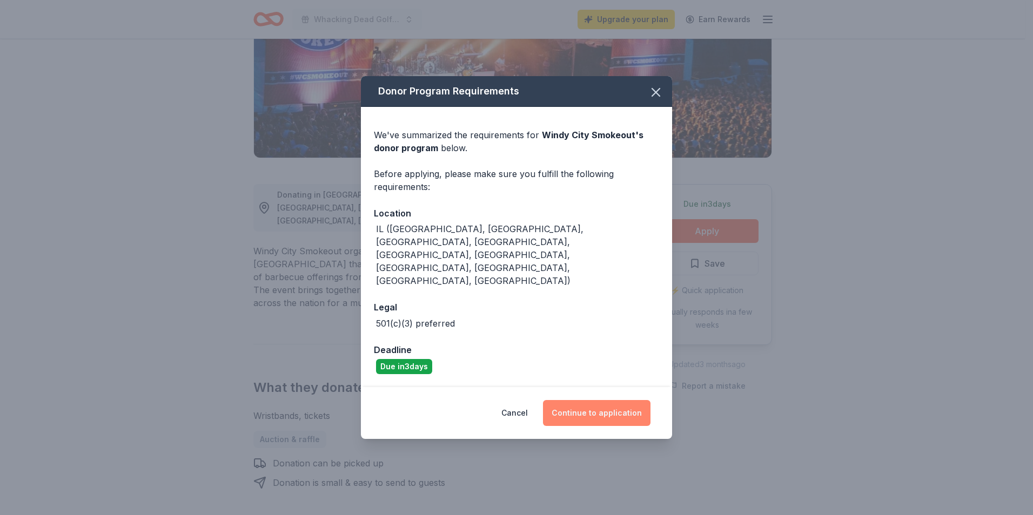
click at [574, 400] on button "Continue to application" at bounding box center [596, 413] width 107 height 26
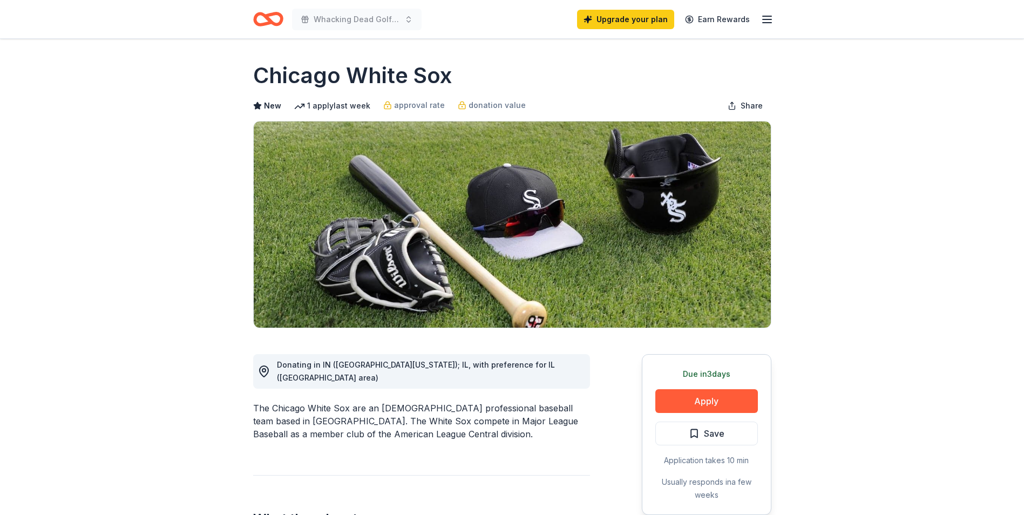
drag, startPoint x: 1023, startPoint y: 133, endPoint x: 1030, endPoint y: 168, distance: 36.3
click at [1024, 168] on html "Whacking Dead Golf Outing for ALS Upgrade your plan Earn Rewards Due [DATE] Sha…" at bounding box center [512, 257] width 1024 height 515
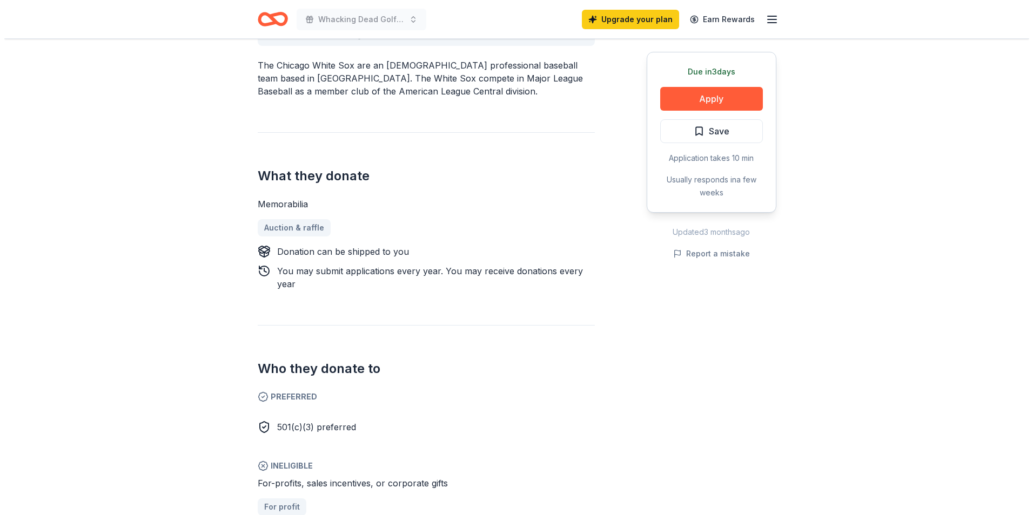
scroll to position [339, 0]
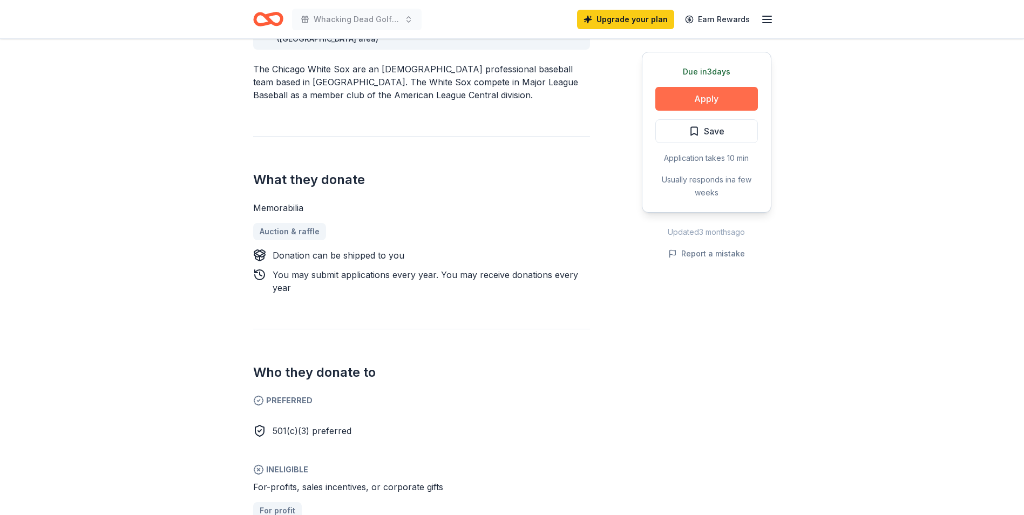
click at [739, 105] on button "Apply" at bounding box center [707, 99] width 103 height 24
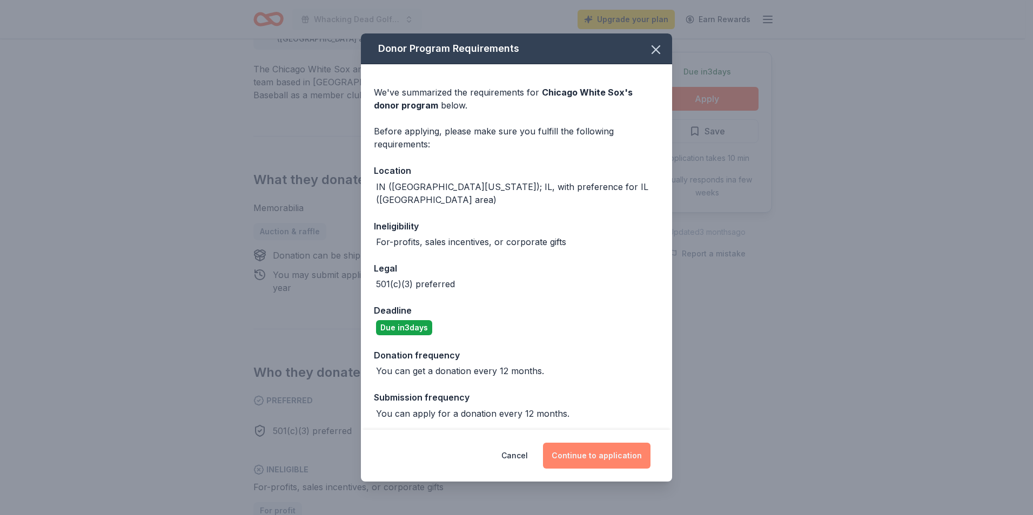
click at [575, 457] on button "Continue to application" at bounding box center [596, 456] width 107 height 26
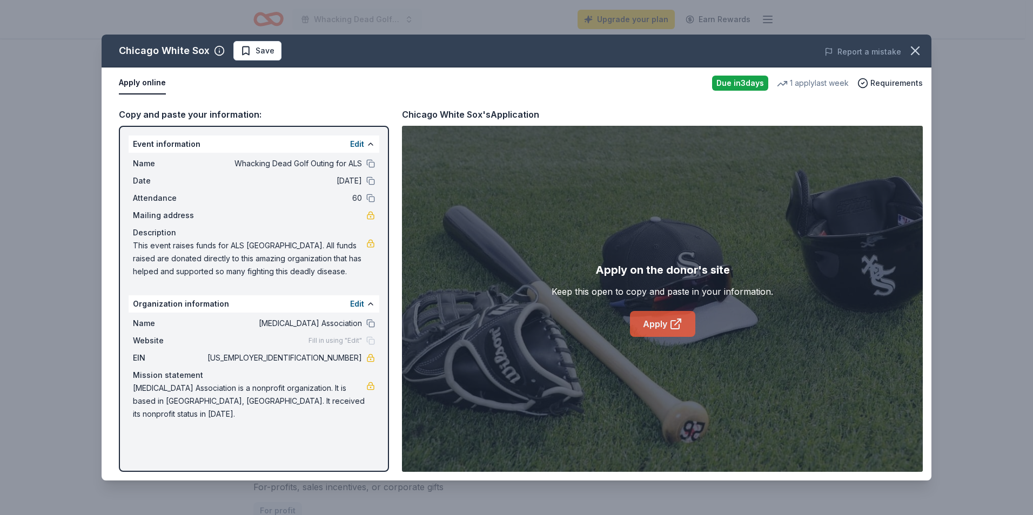
click at [659, 314] on link "Apply" at bounding box center [662, 324] width 65 height 26
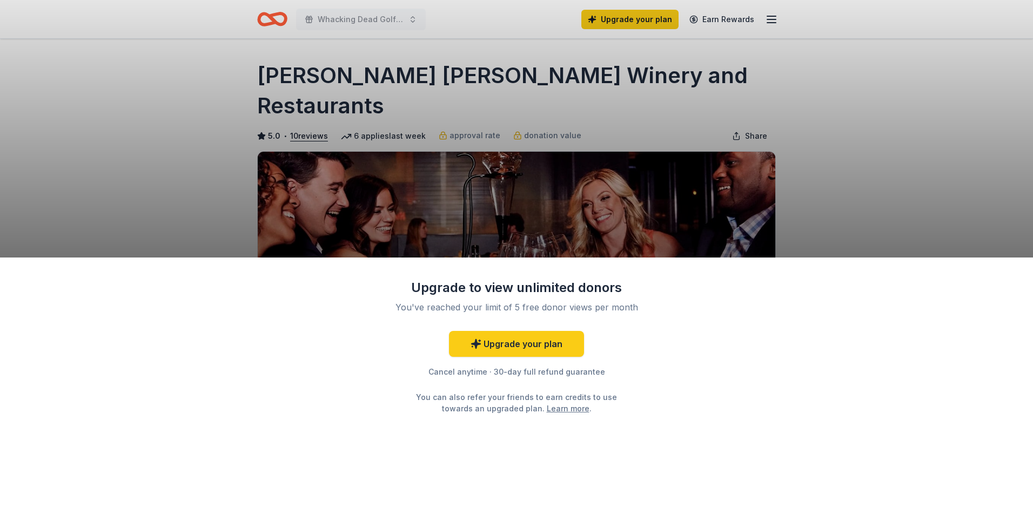
click at [931, 114] on div "Upgrade to view unlimited donors You've reached your limit of 5 free donor view…" at bounding box center [516, 257] width 1033 height 515
